Goal: Task Accomplishment & Management: Manage account settings

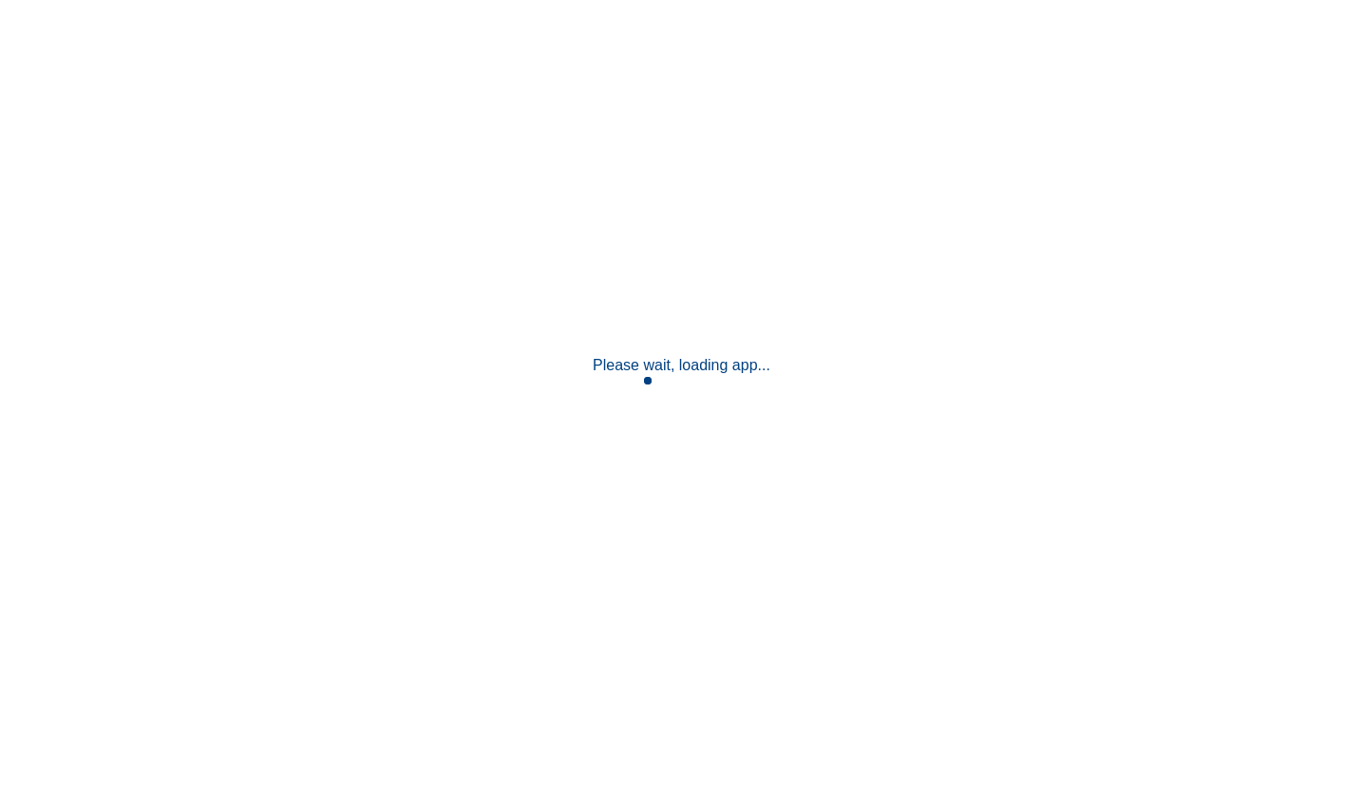
click at [768, 178] on div "Please wait, loading app..." at bounding box center [681, 403] width 1363 height 806
click at [1089, 354] on div "Please wait, loading app..." at bounding box center [681, 403] width 1363 height 806
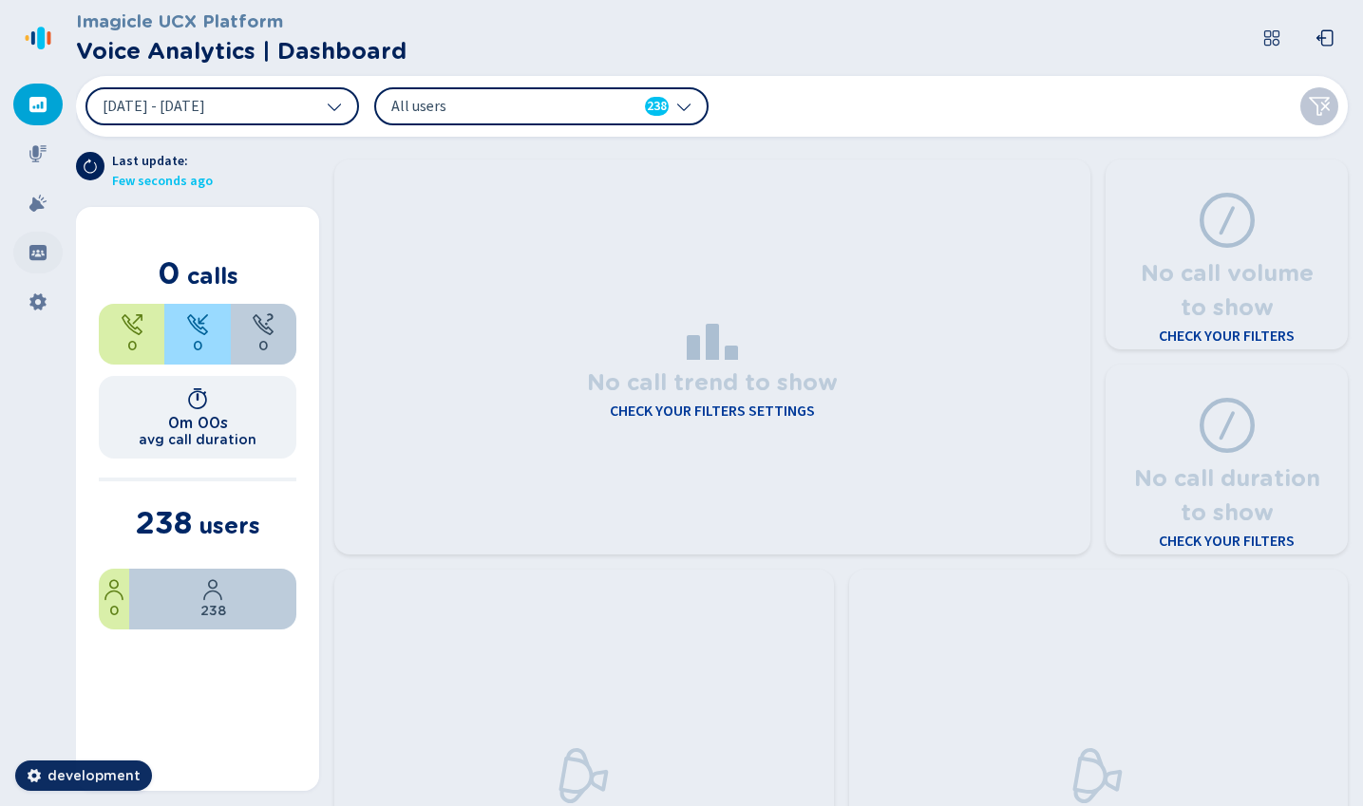
click at [43, 251] on icon at bounding box center [37, 252] width 19 height 19
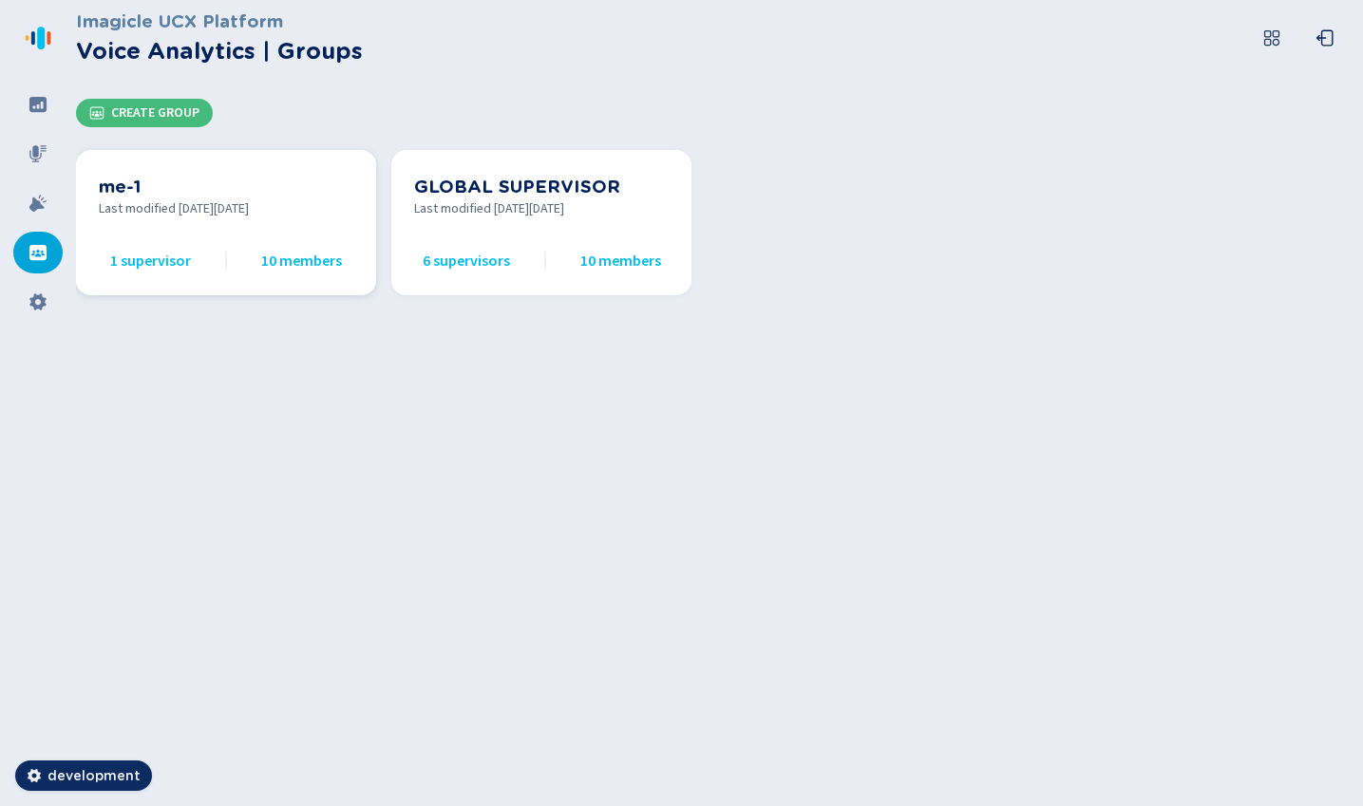
click at [259, 224] on div "me-1 Last modified on Mon Oct 06 2025 1 supervisor 10 members" at bounding box center [226, 223] width 254 height 100
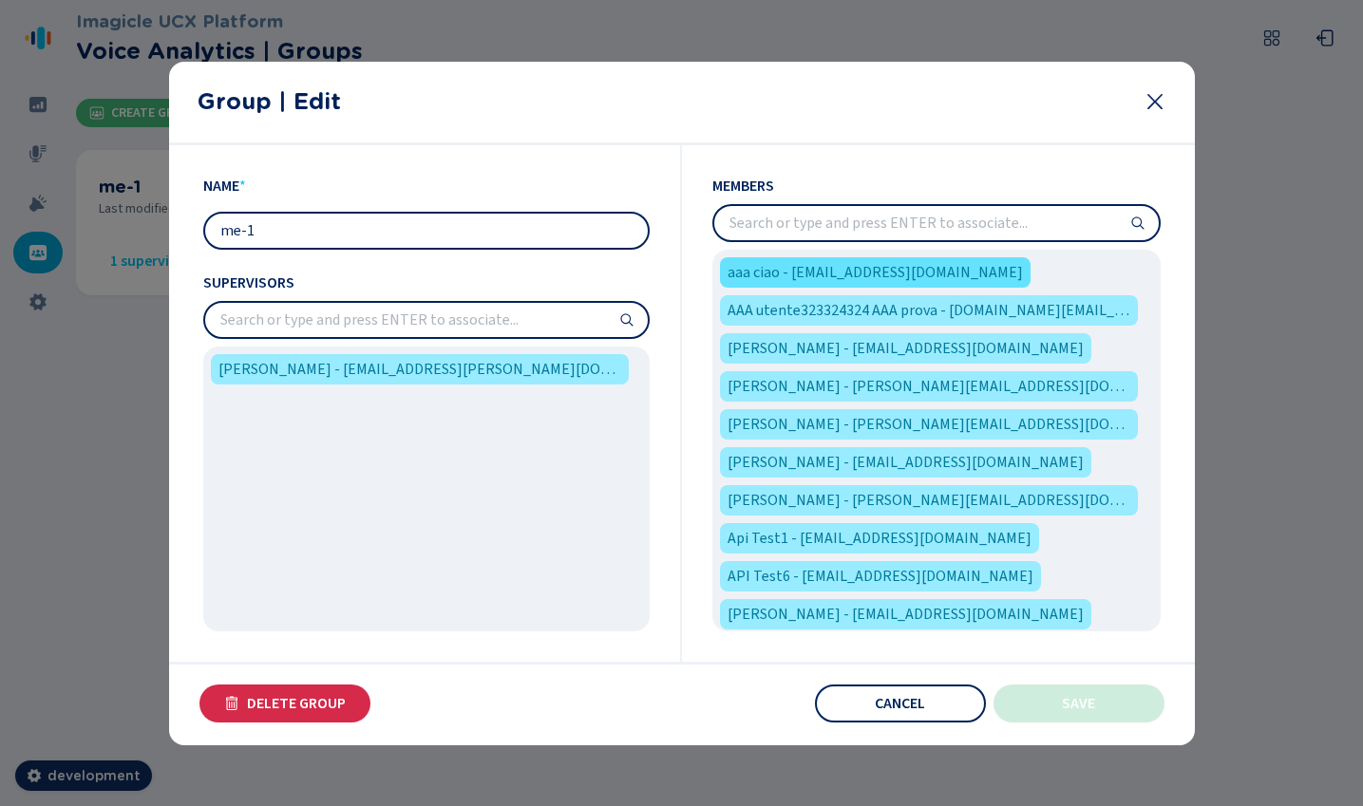
click at [916, 273] on span "aaa ciao - testtest@imagicle.com" at bounding box center [874, 272] width 295 height 23
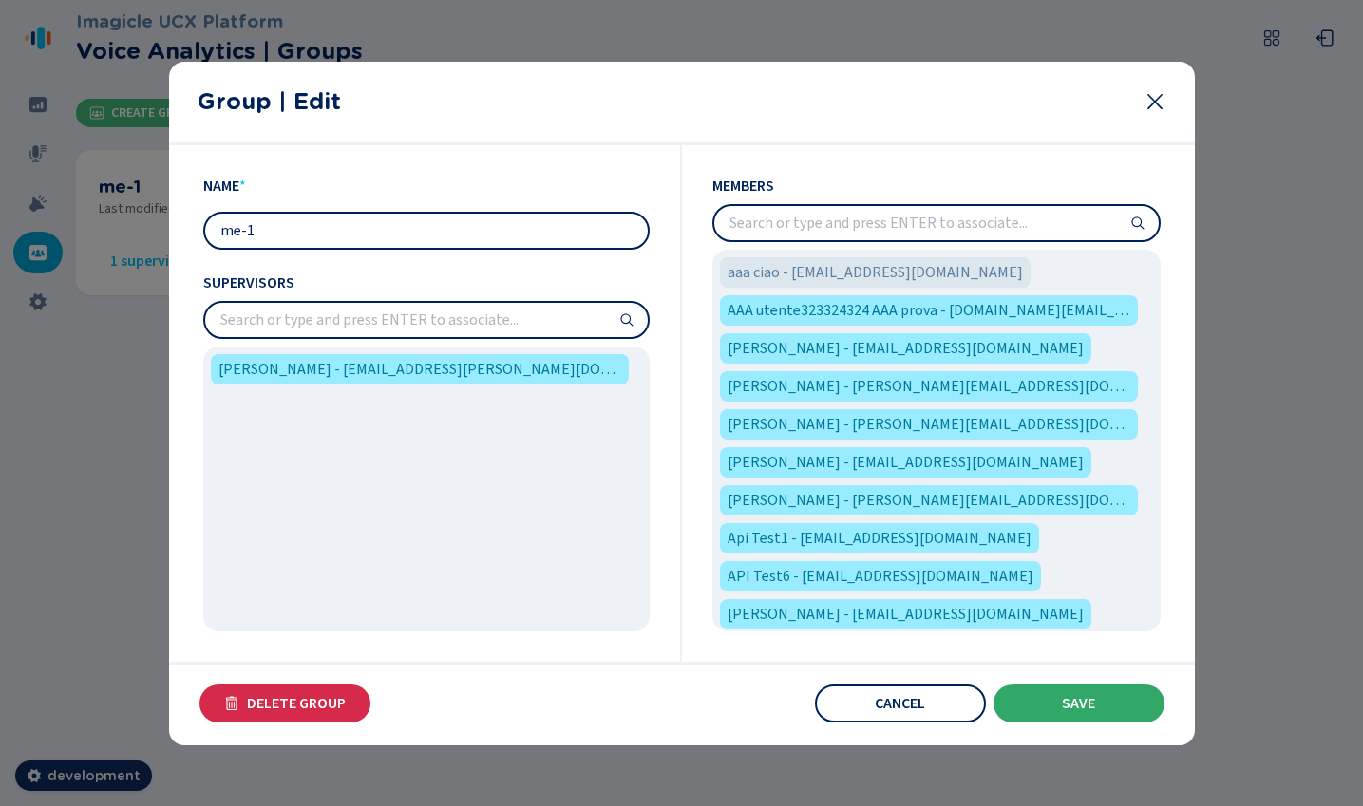
click at [1125, 716] on button "Save" at bounding box center [1078, 704] width 171 height 38
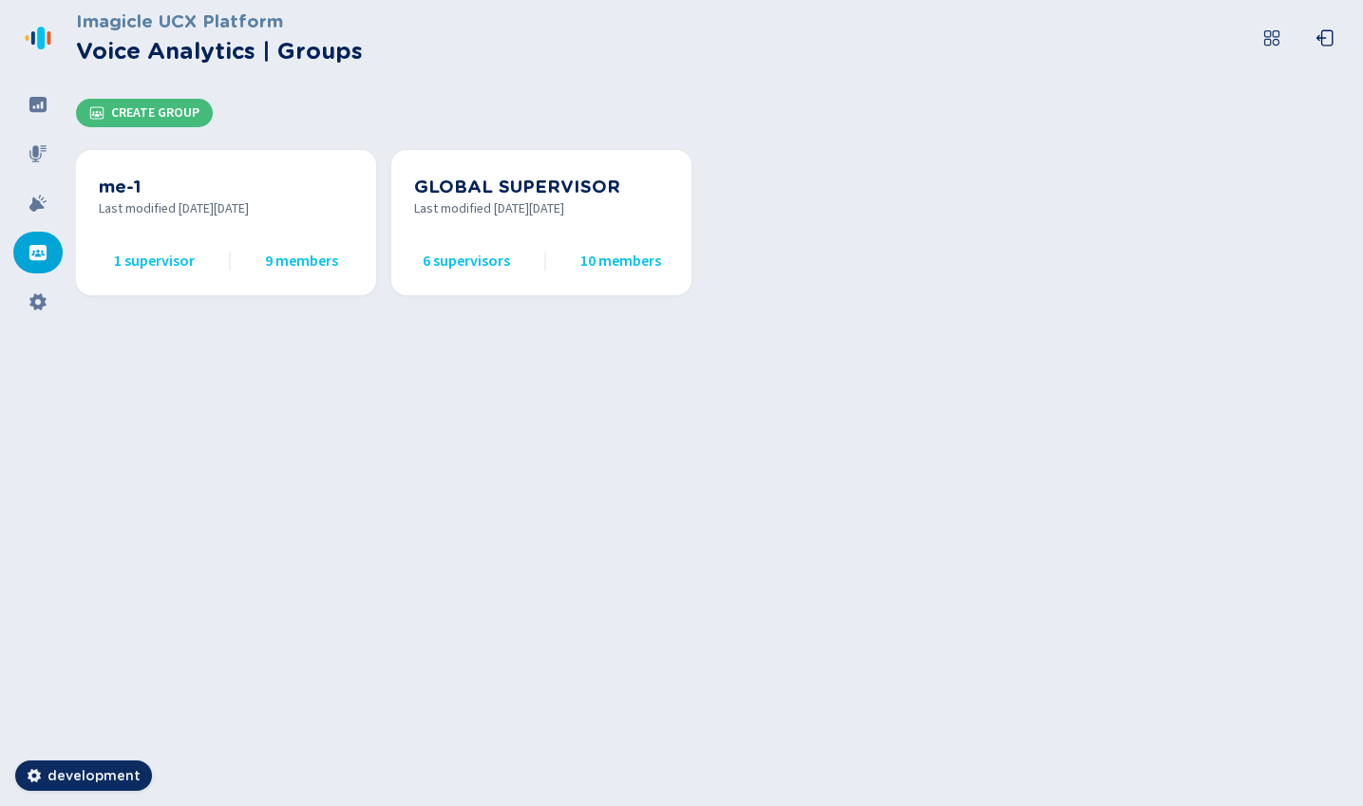
click at [581, 537] on div "Imagicle UCX Platform Voice Analytics | Groups Create Group me-1 Last modified …" at bounding box center [719, 403] width 1287 height 806
click at [160, 106] on span "Create Group" at bounding box center [155, 112] width 88 height 15
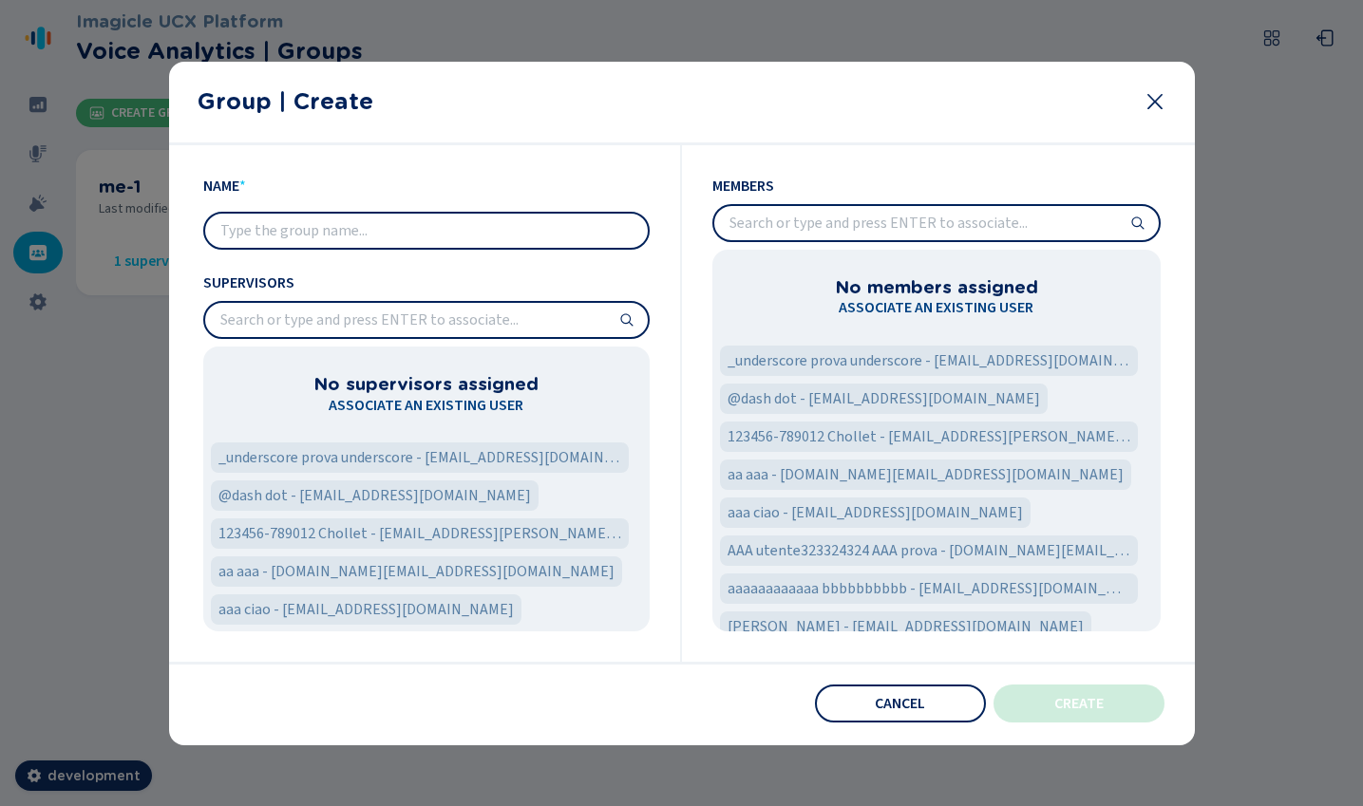
click at [434, 221] on input "text" at bounding box center [426, 231] width 442 height 34
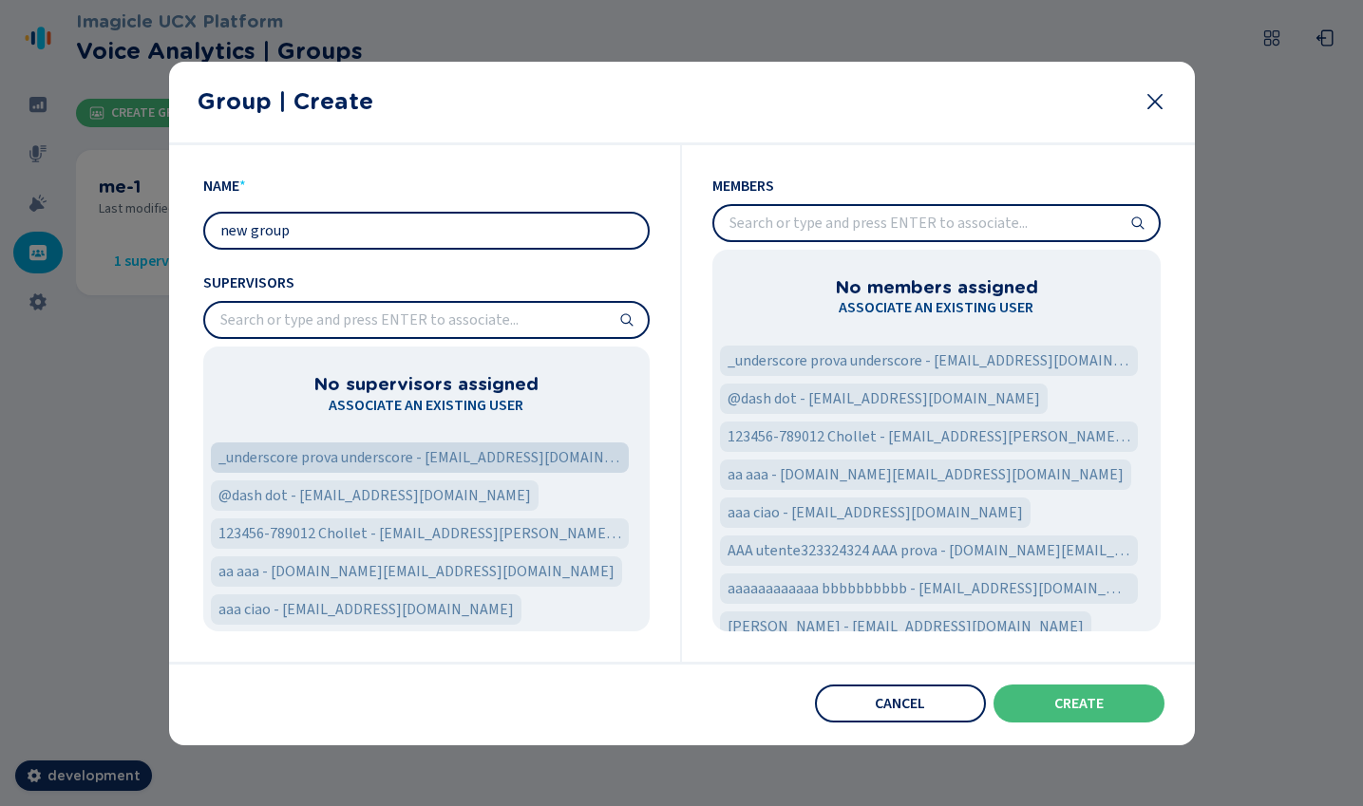
type input "new group"
click at [546, 452] on span "_underscore prova underscore - underscore@imagicle.com" at bounding box center [419, 457] width 403 height 23
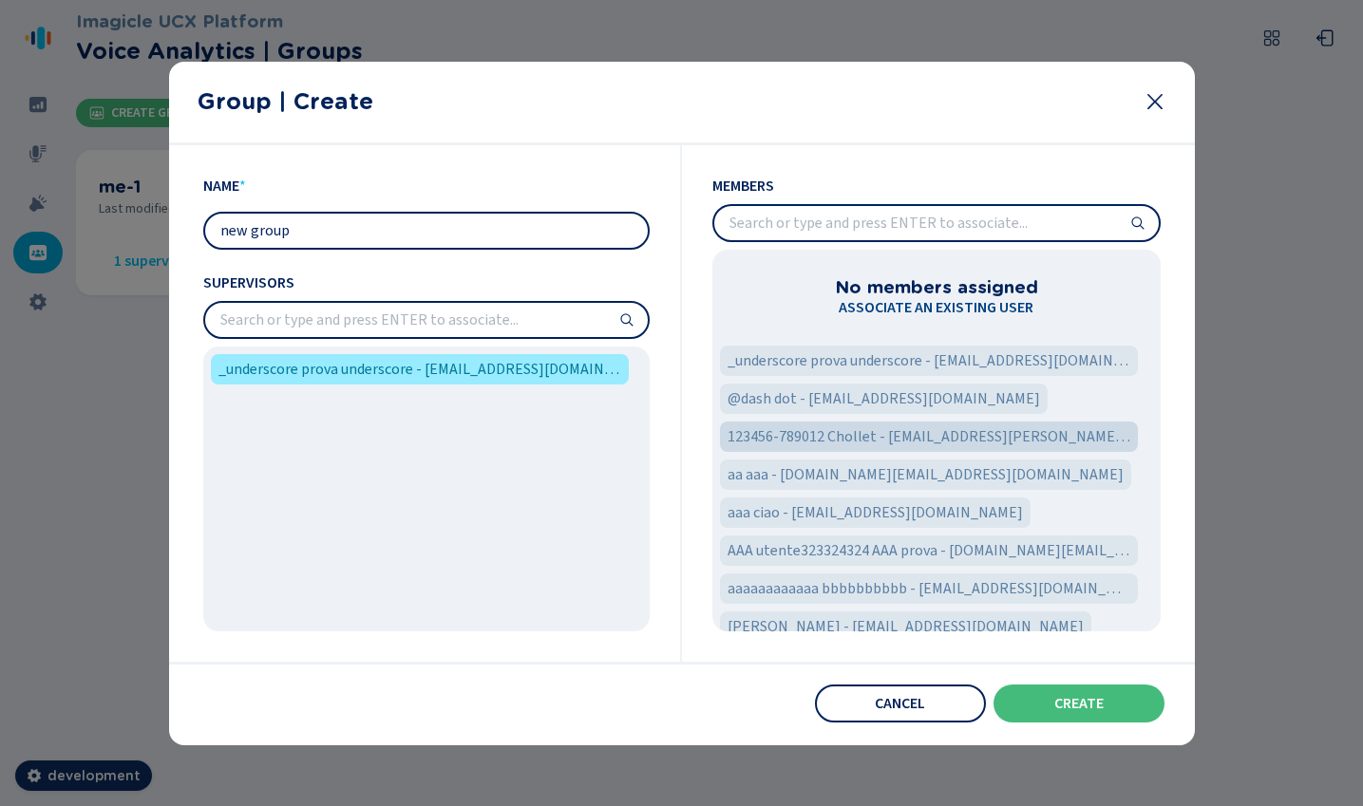
click at [868, 438] on span "123456-789012 Chollet - david.chollet@imagicle.com" at bounding box center [928, 436] width 403 height 23
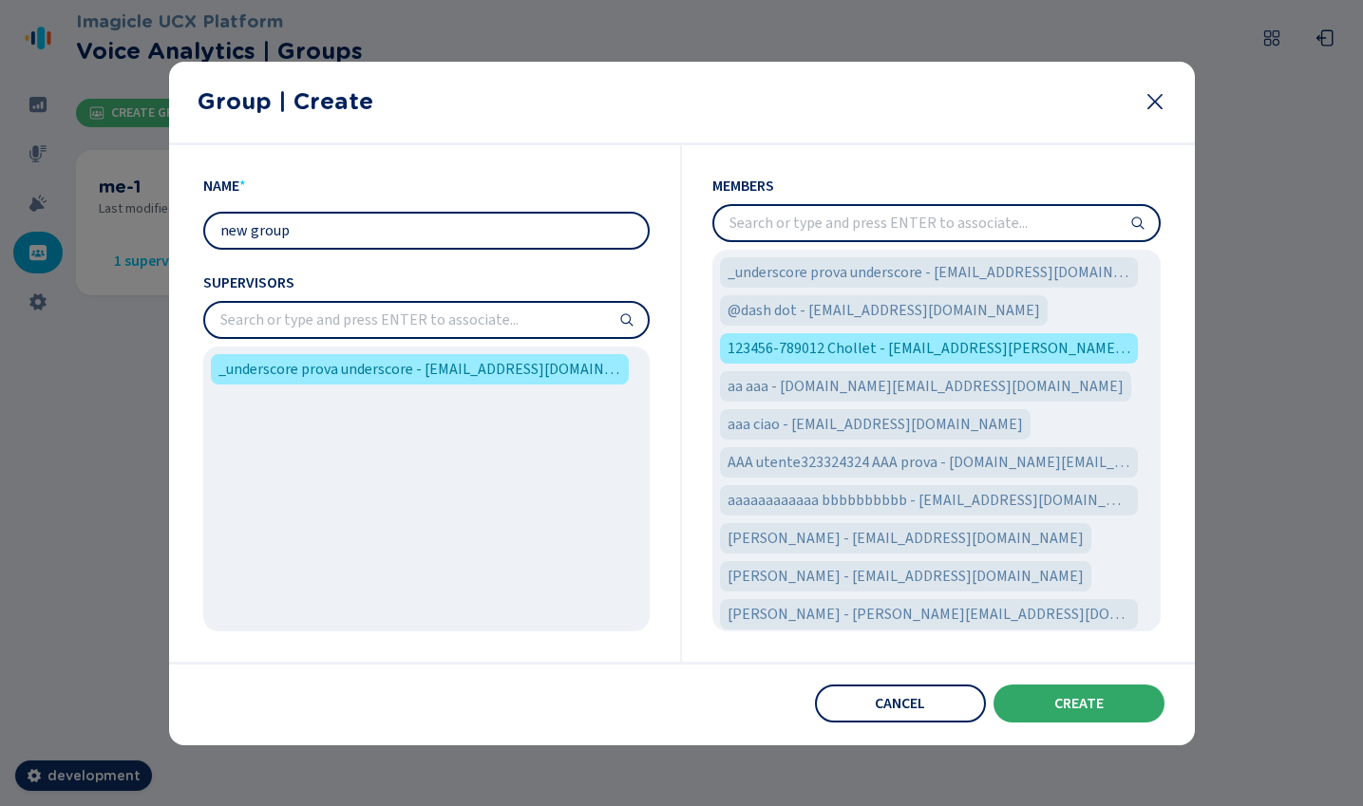
click at [1116, 711] on button "Create" at bounding box center [1078, 704] width 171 height 38
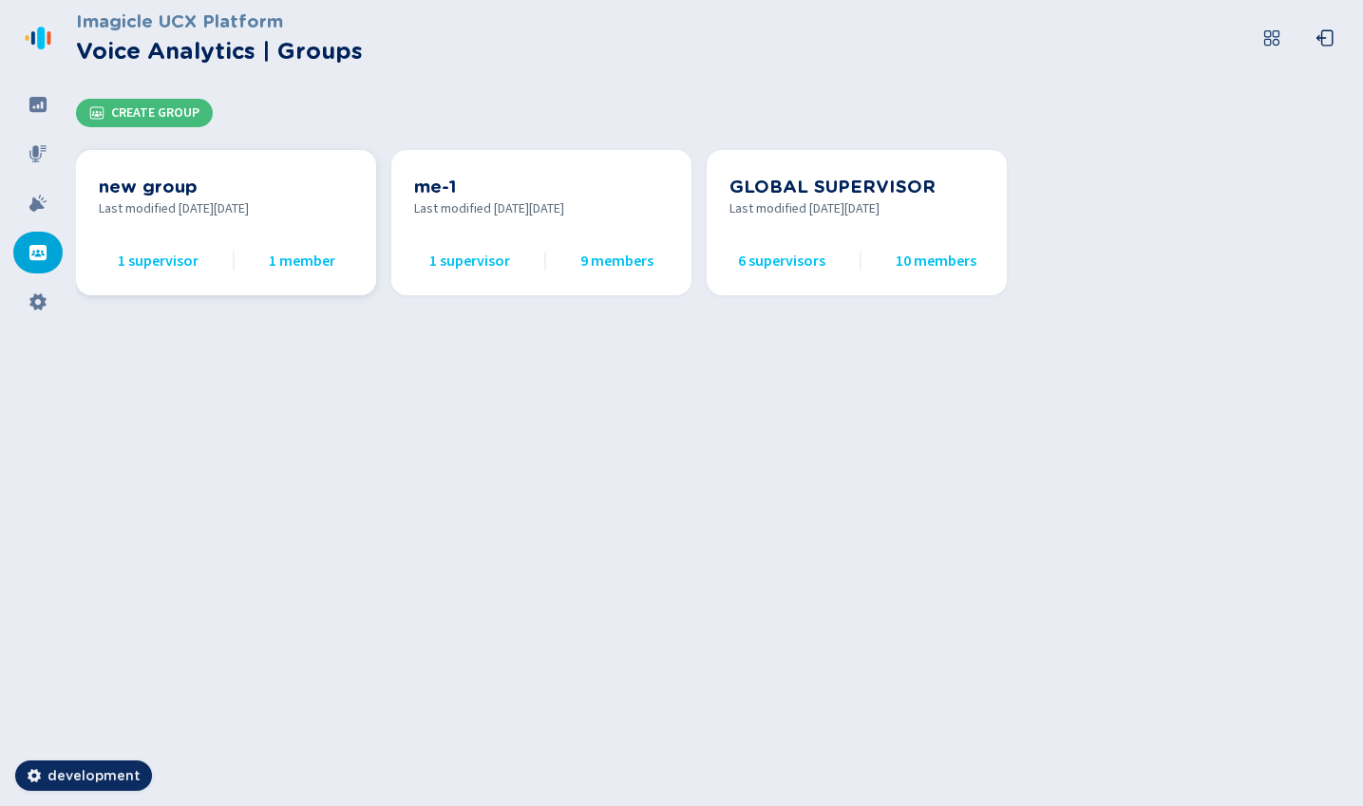
click at [216, 222] on div "new group Last modified on Thu Oct 09 2025 1 supervisor 1 member" at bounding box center [226, 223] width 254 height 100
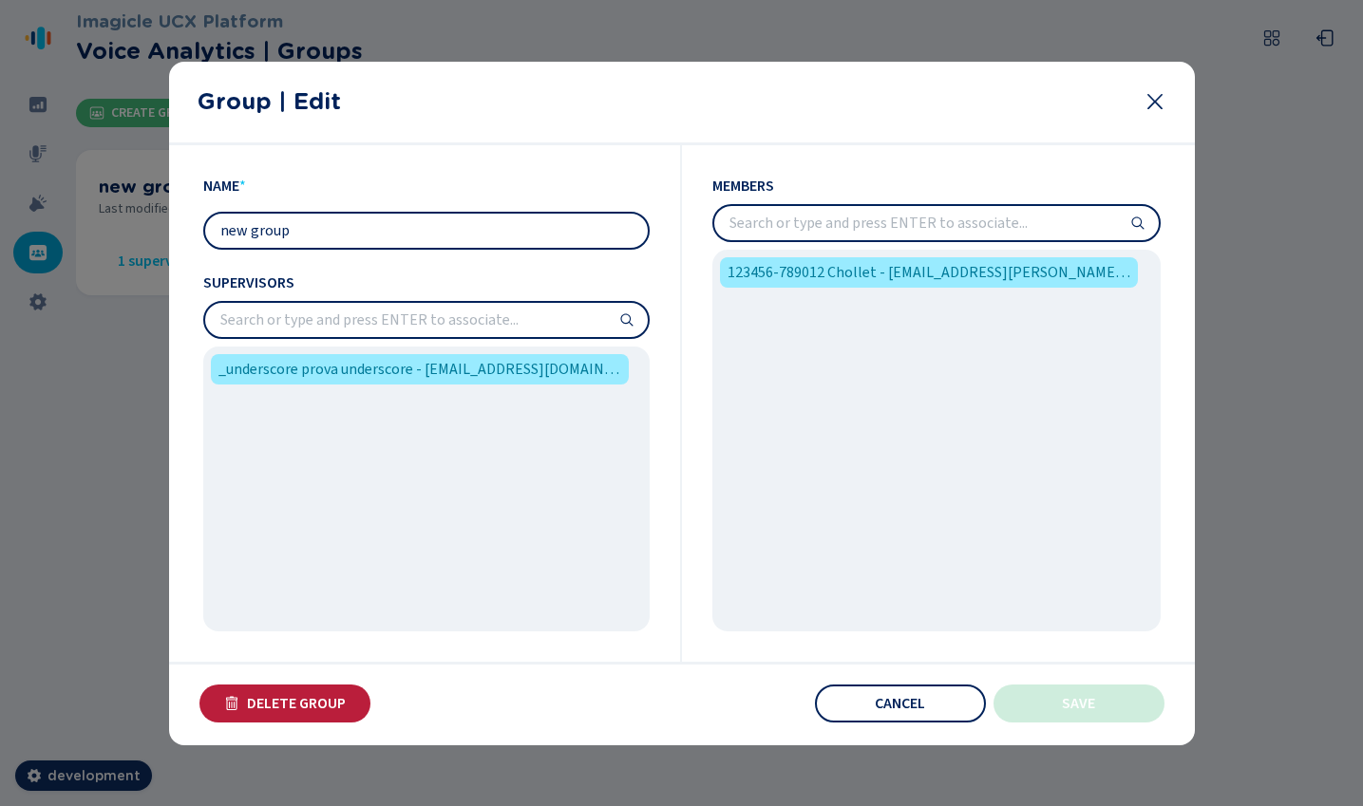
click at [275, 718] on button "Delete Group" at bounding box center [284, 704] width 171 height 38
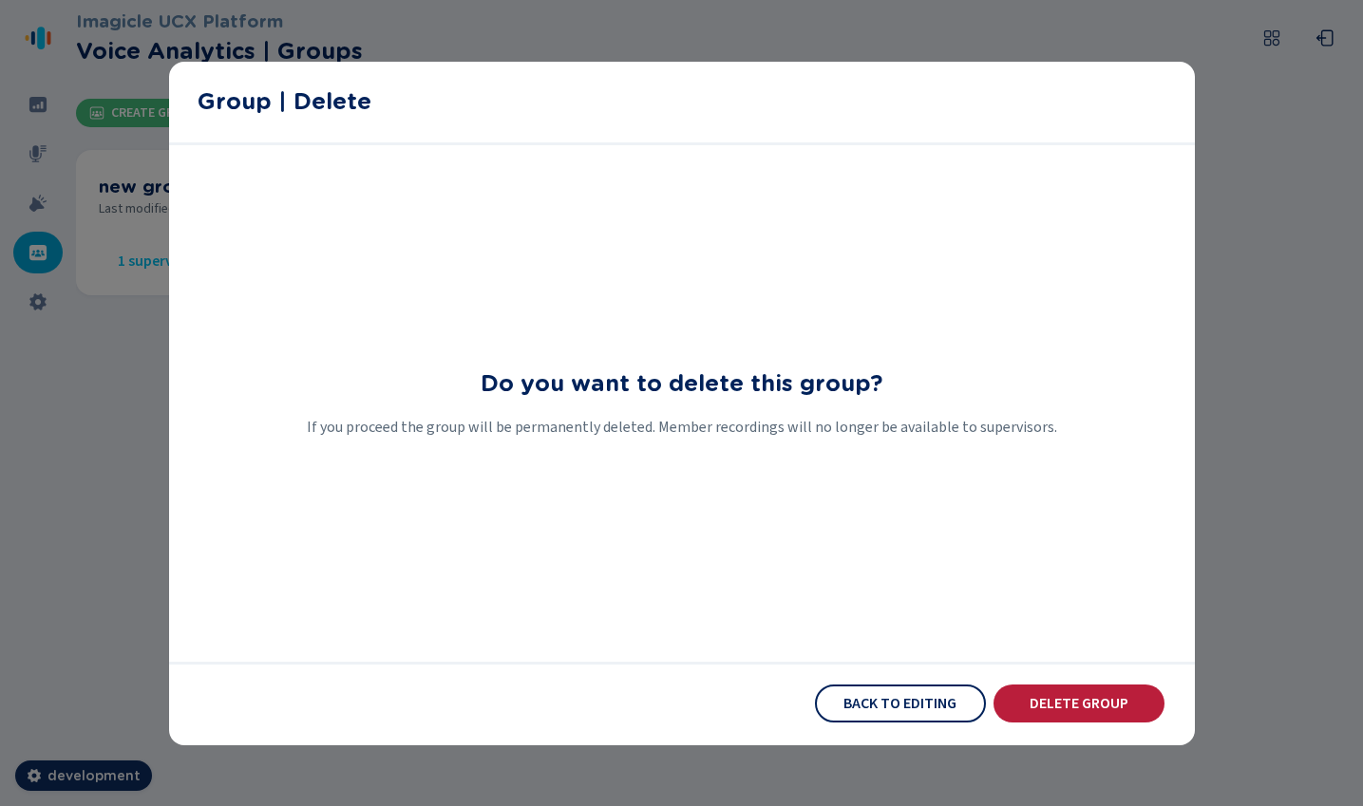
click at [1109, 701] on span "Delete Group" at bounding box center [1078, 703] width 99 height 15
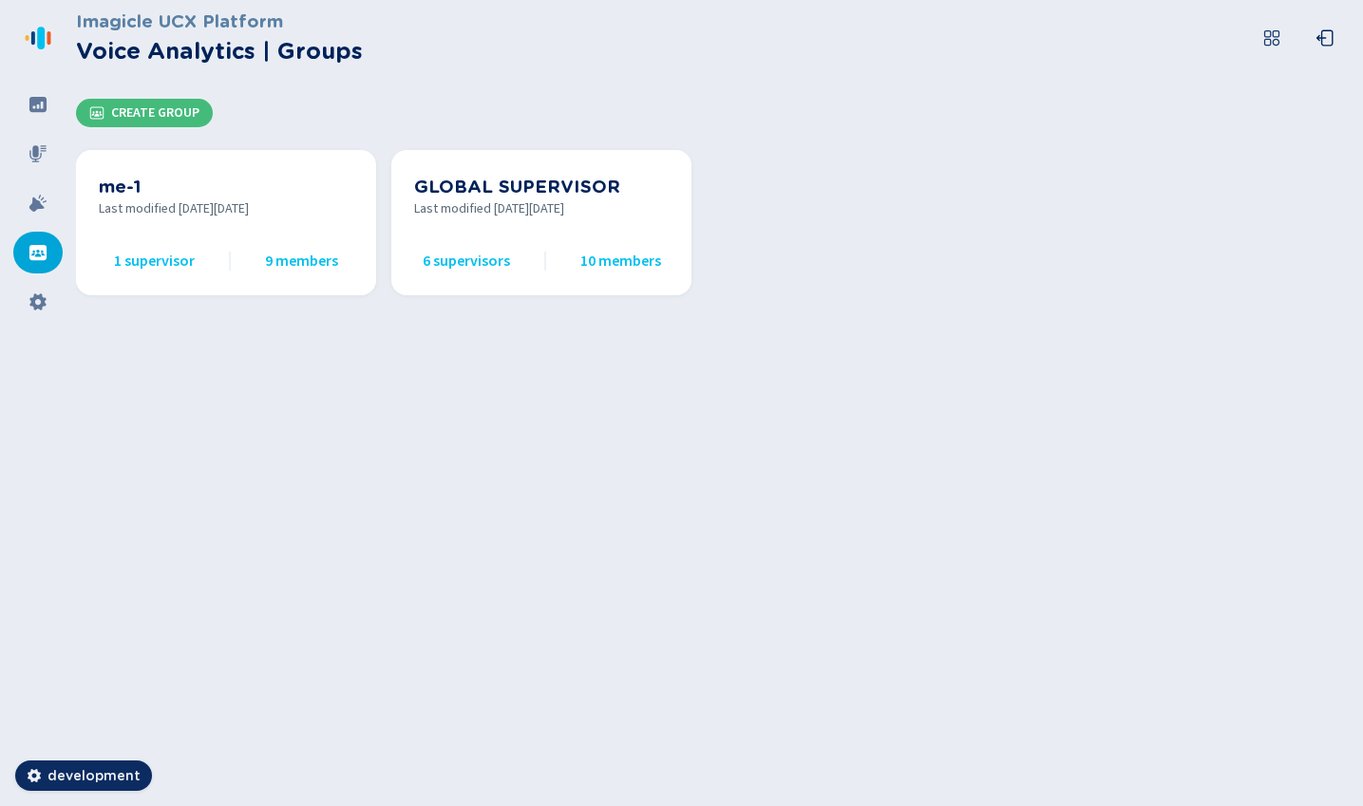
click at [896, 520] on div "Imagicle UCX Platform Voice Analytics | Groups Create Group me-1 Last modified …" at bounding box center [719, 403] width 1287 height 806
